Goal: Information Seeking & Learning: Check status

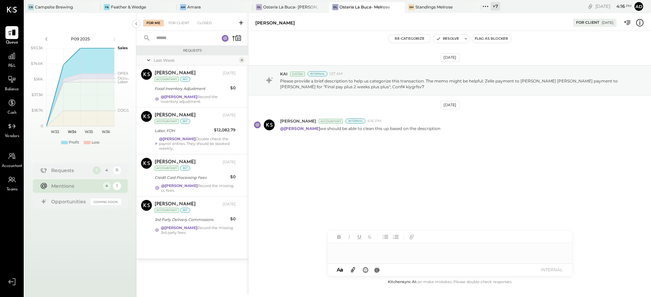
click at [359, 172] on div "[DATE] KAI System Internal 1:27 AM Please provide a brief description to help u…" at bounding box center [450, 118] width 403 height 140
click at [344, 156] on div "[DATE] KAI System Internal 1:27 AM Please provide a brief description to help u…" at bounding box center [450, 118] width 403 height 140
click at [465, 80] on p "Please provide a brief description to help us categorize this transaction. The …" at bounding box center [453, 84] width 347 height 12
click at [490, 80] on p "Please provide a brief description to help us categorize this transaction. The …" at bounding box center [453, 84] width 347 height 12
click at [556, 83] on p "Please provide a brief description to help us categorize this transaction. The …" at bounding box center [453, 84] width 347 height 12
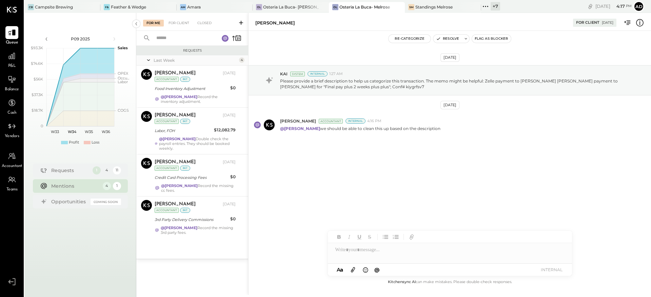
drag, startPoint x: 417, startPoint y: 184, endPoint x: 355, endPoint y: 160, distance: 67.2
click at [417, 185] on div "[DATE] KAI System Internal 1:27 AM Please provide a brief description to help u…" at bounding box center [450, 118] width 403 height 140
click at [182, 25] on div "For Client" at bounding box center [178, 23] width 27 height 7
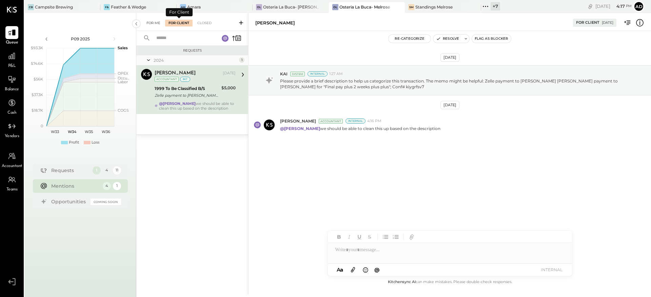
click at [158, 22] on div "For Me" at bounding box center [153, 23] width 21 height 7
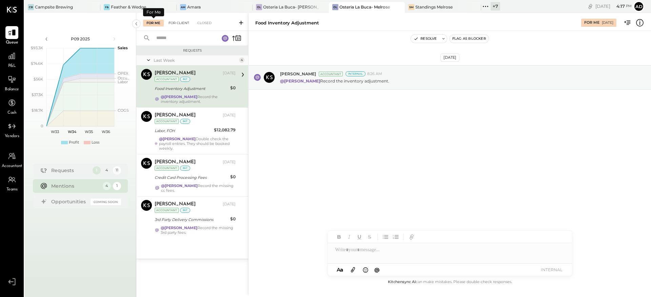
click at [181, 22] on div "For Client" at bounding box center [178, 23] width 27 height 7
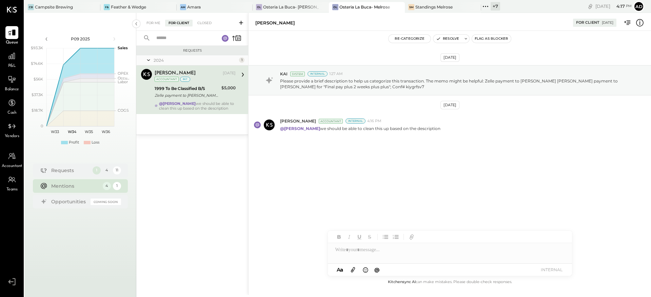
click at [310, 150] on div "[DATE] KAI System Internal 1:27 AM Please provide a brief description to help u…" at bounding box center [450, 118] width 403 height 140
click at [148, 27] on div "For Me For Client Closed" at bounding box center [192, 22] width 112 height 18
click at [150, 22] on div "For Me" at bounding box center [153, 23] width 21 height 7
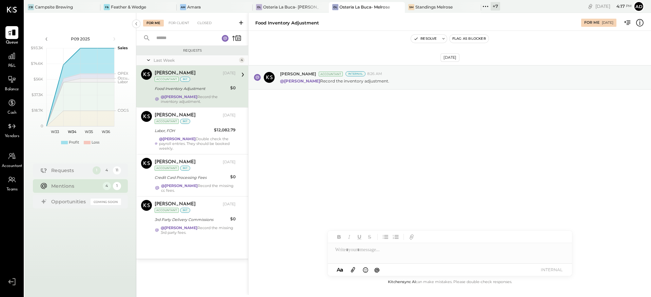
click at [195, 95] on strong "@[PERSON_NAME]" at bounding box center [179, 96] width 37 height 5
click at [399, 127] on div "[DATE] [PERSON_NAME] Accountant Internal 8:26 AM @[PERSON_NAME] Record the inve…" at bounding box center [450, 94] width 403 height 93
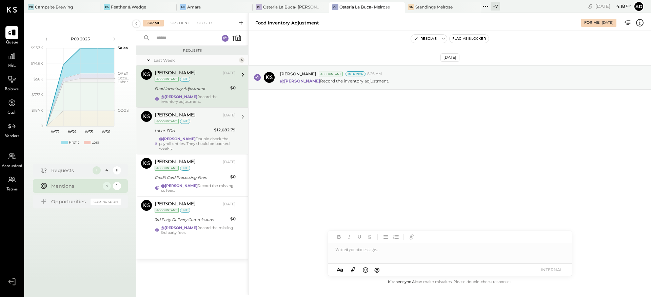
click at [198, 131] on div "Labor, FOH" at bounding box center [183, 130] width 57 height 7
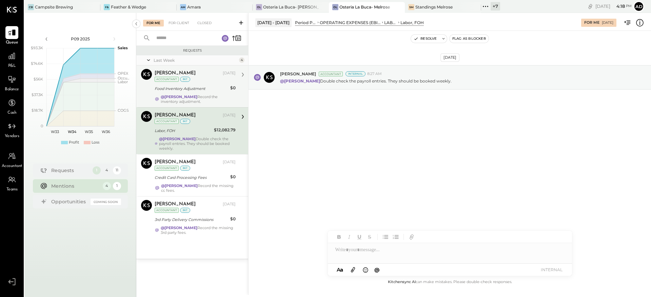
click at [327, 149] on div "[DATE] [PERSON_NAME] Accountant Internal 8:27 AM @[PERSON_NAME] Double check th…" at bounding box center [450, 154] width 403 height 247
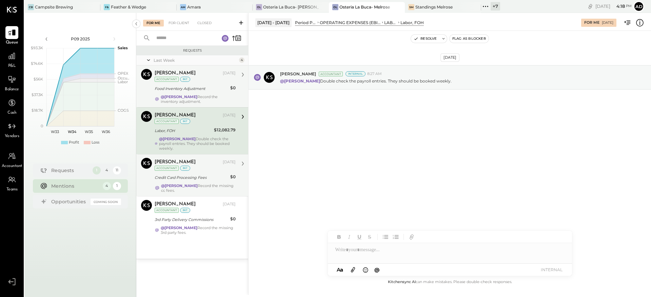
click at [199, 171] on div "[PERSON_NAME] [DATE] Accountant int" at bounding box center [195, 165] width 81 height 14
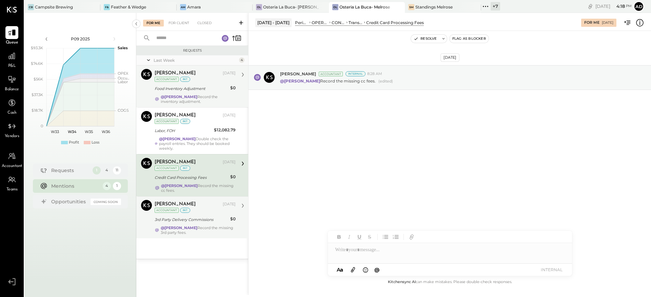
click at [206, 212] on div "[PERSON_NAME] [DATE] Accountant int" at bounding box center [195, 207] width 81 height 14
